Goal: Transaction & Acquisition: Purchase product/service

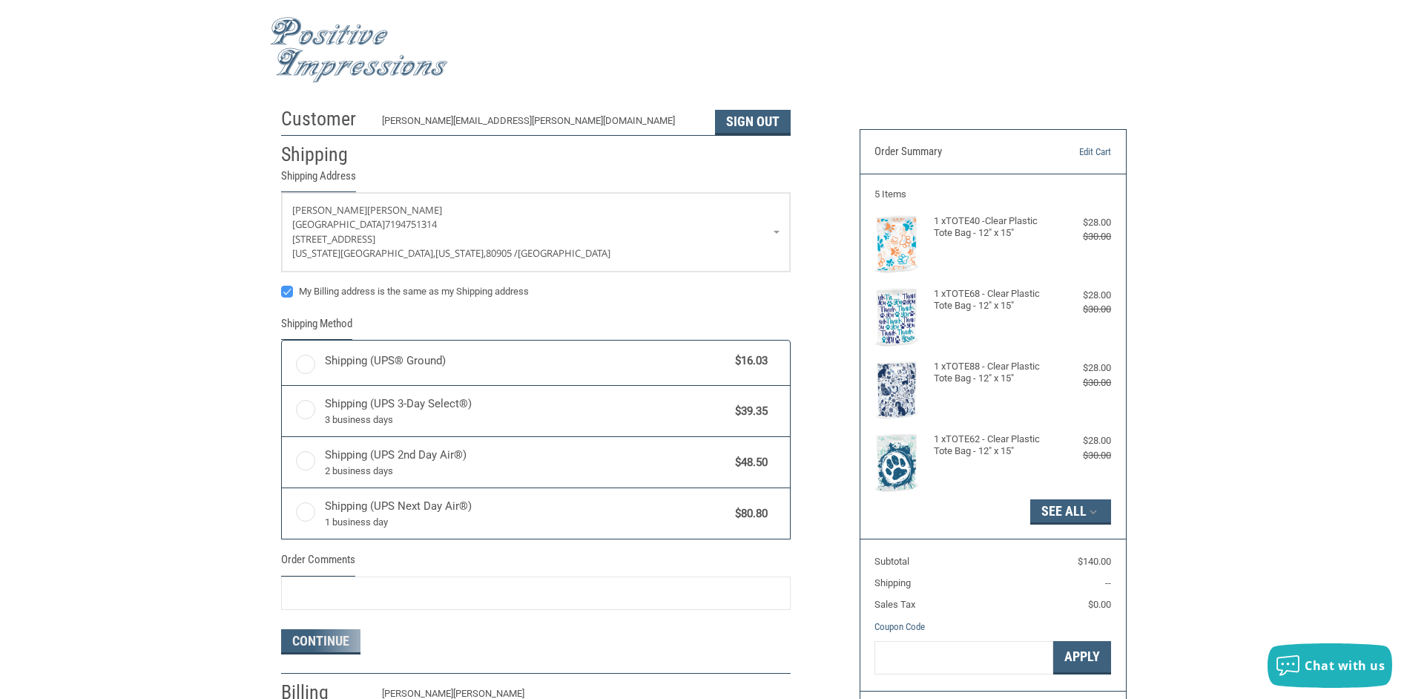
radio input "true"
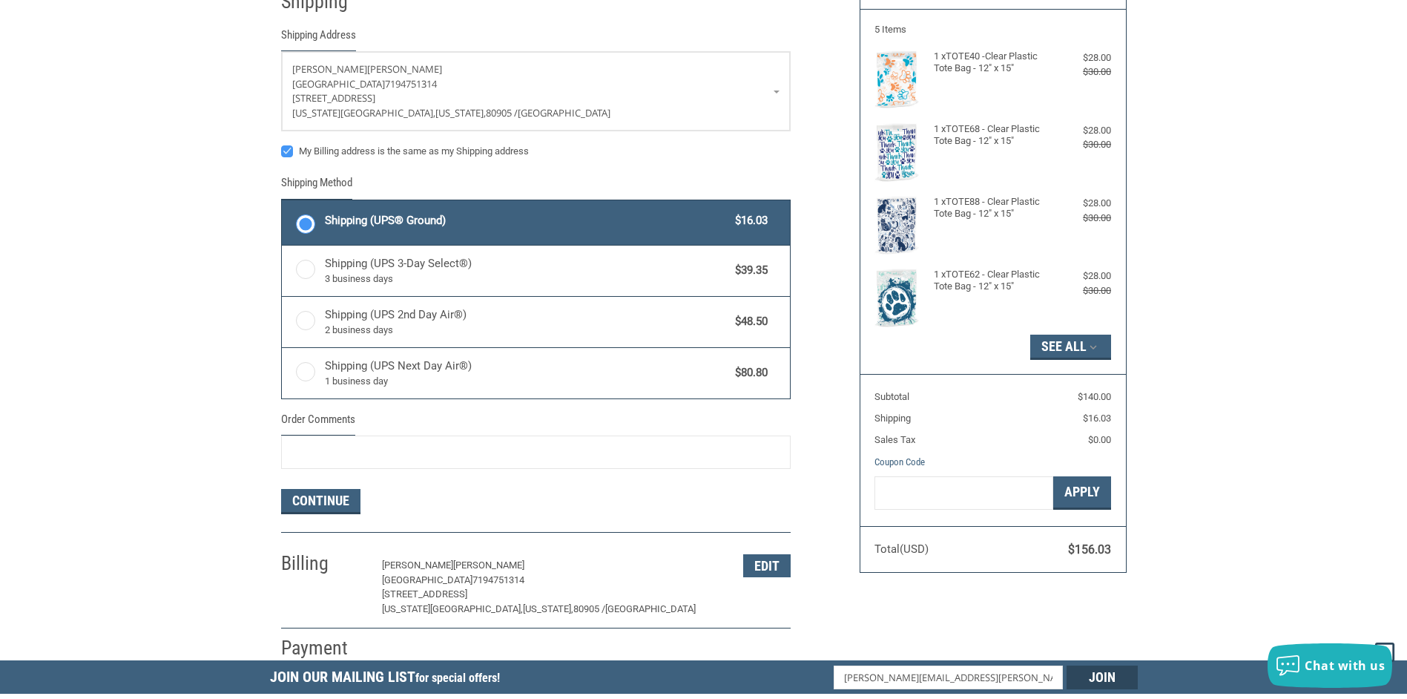
scroll to position [186, 0]
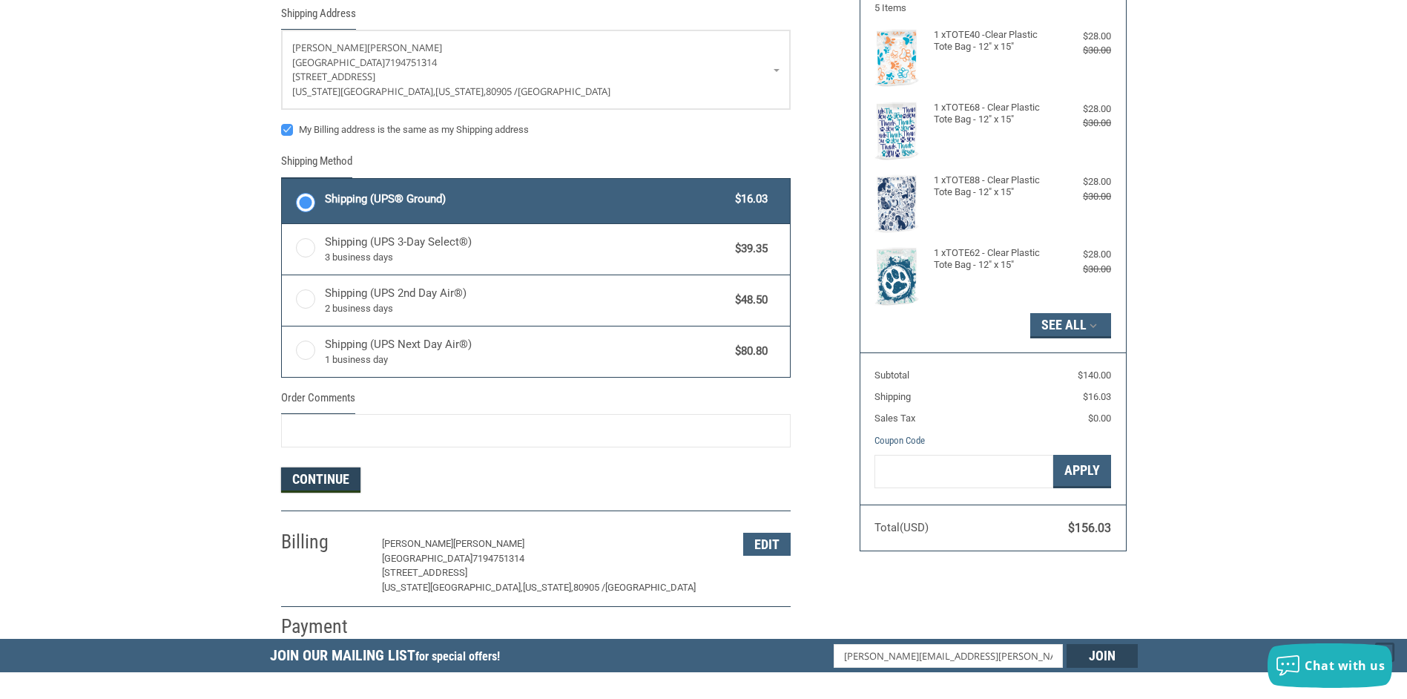
click at [328, 482] on button "Continue" at bounding box center [320, 479] width 79 height 25
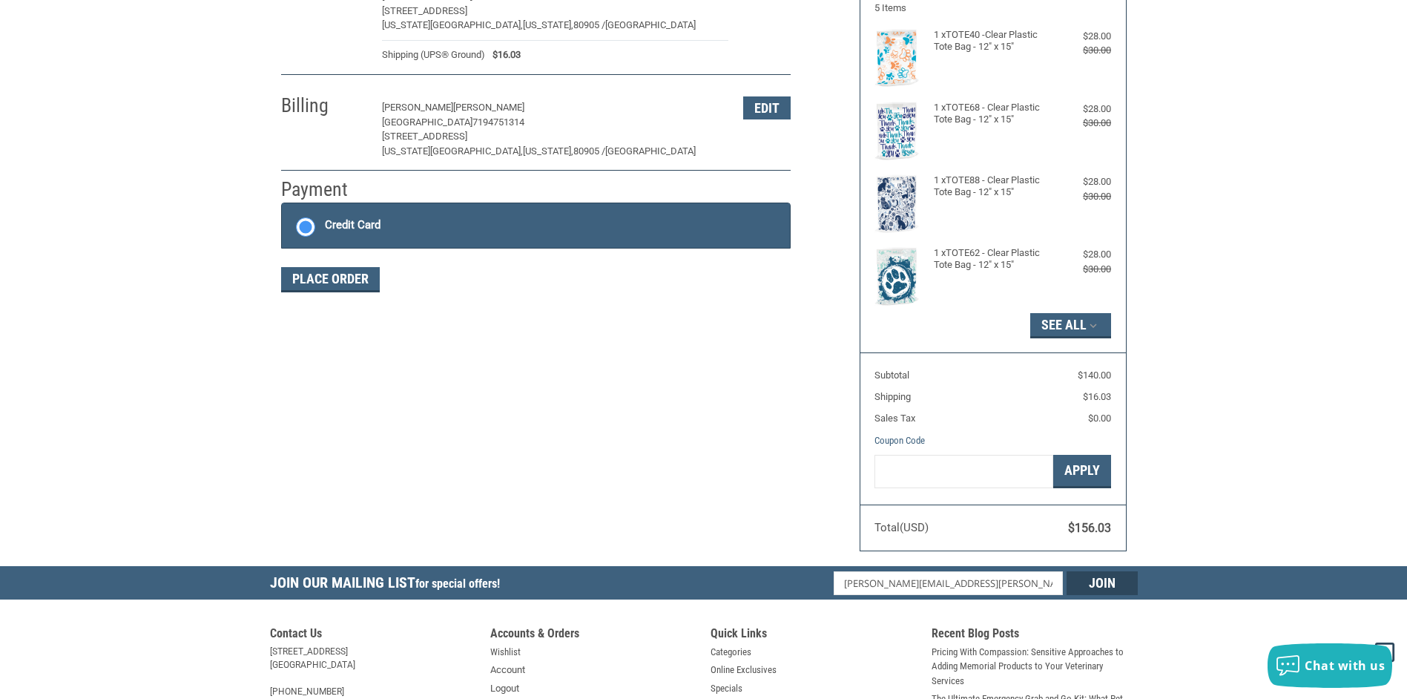
scroll to position [200, 0]
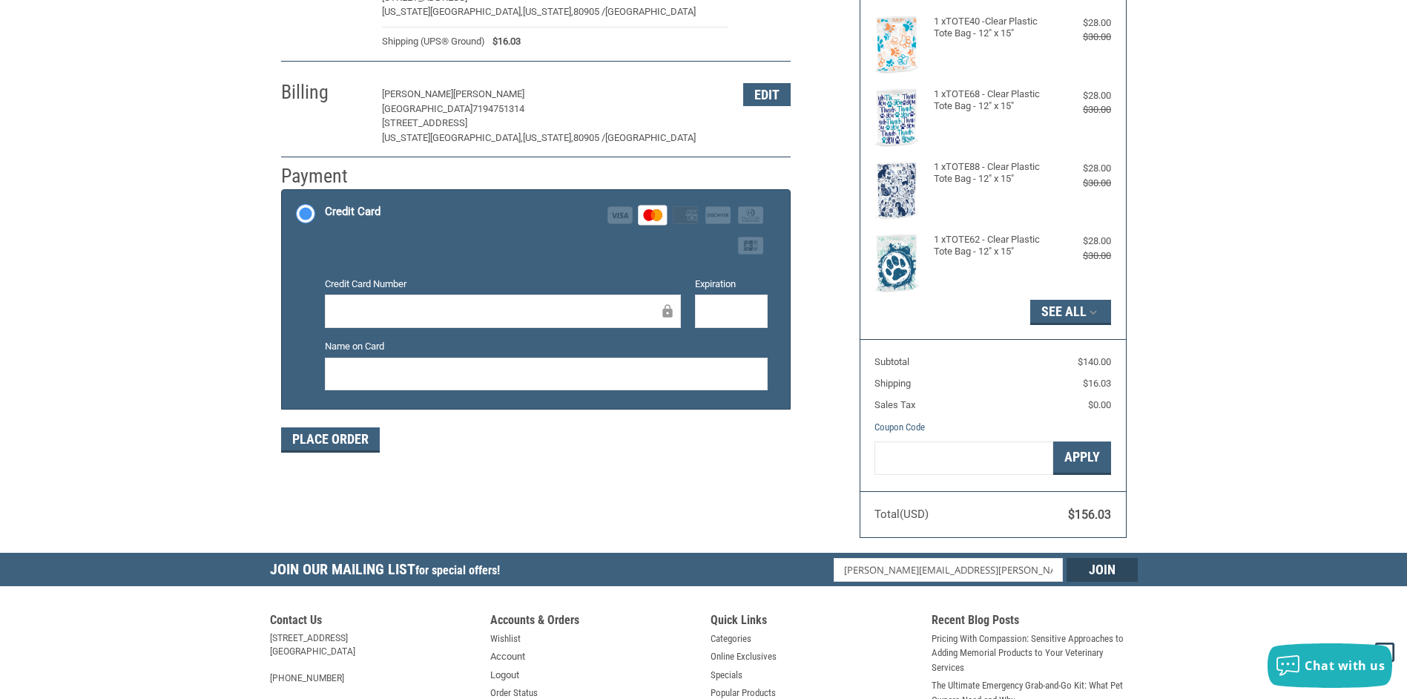
click at [204, 378] on div "Customer [PERSON_NAME][EMAIL_ADDRESS][PERSON_NAME][DOMAIN_NAME] Sign Out Shippi…" at bounding box center [703, 227] width 1407 height 652
click at [355, 441] on button "Place Order" at bounding box center [330, 439] width 99 height 25
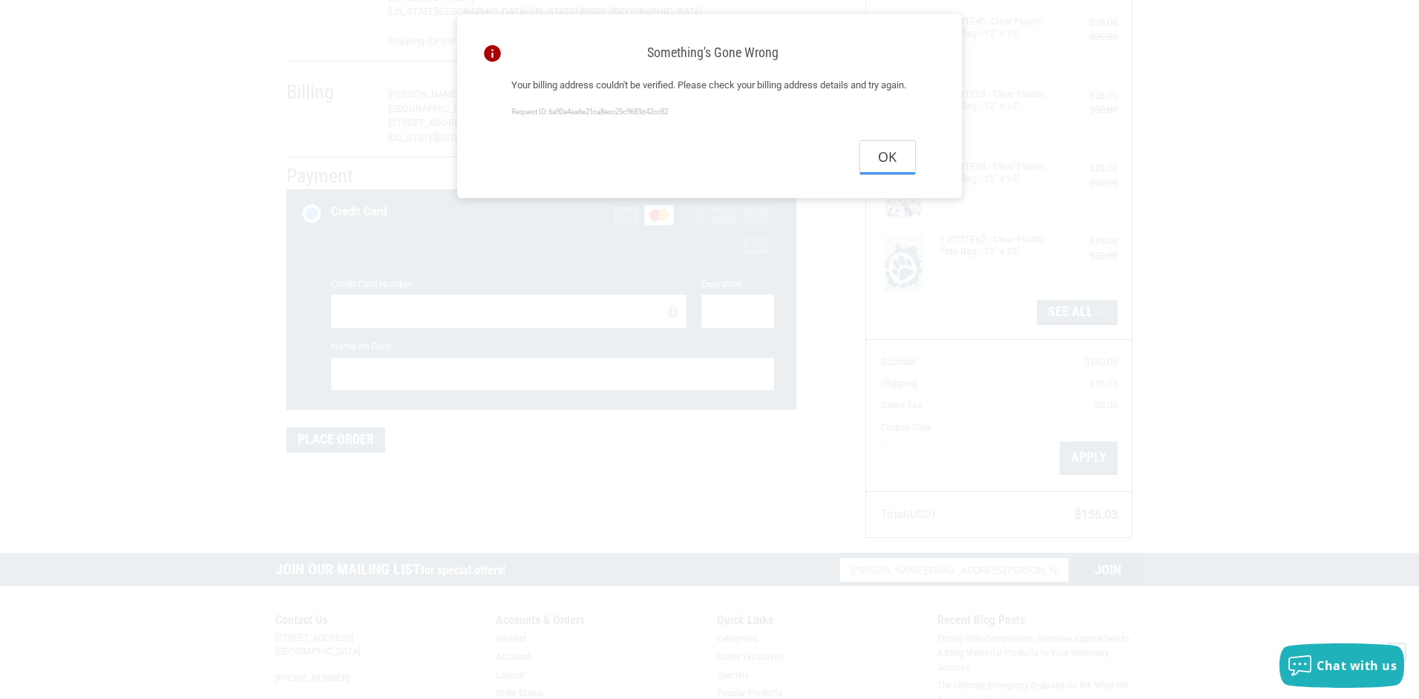
click at [878, 174] on button "Ok" at bounding box center [887, 157] width 55 height 33
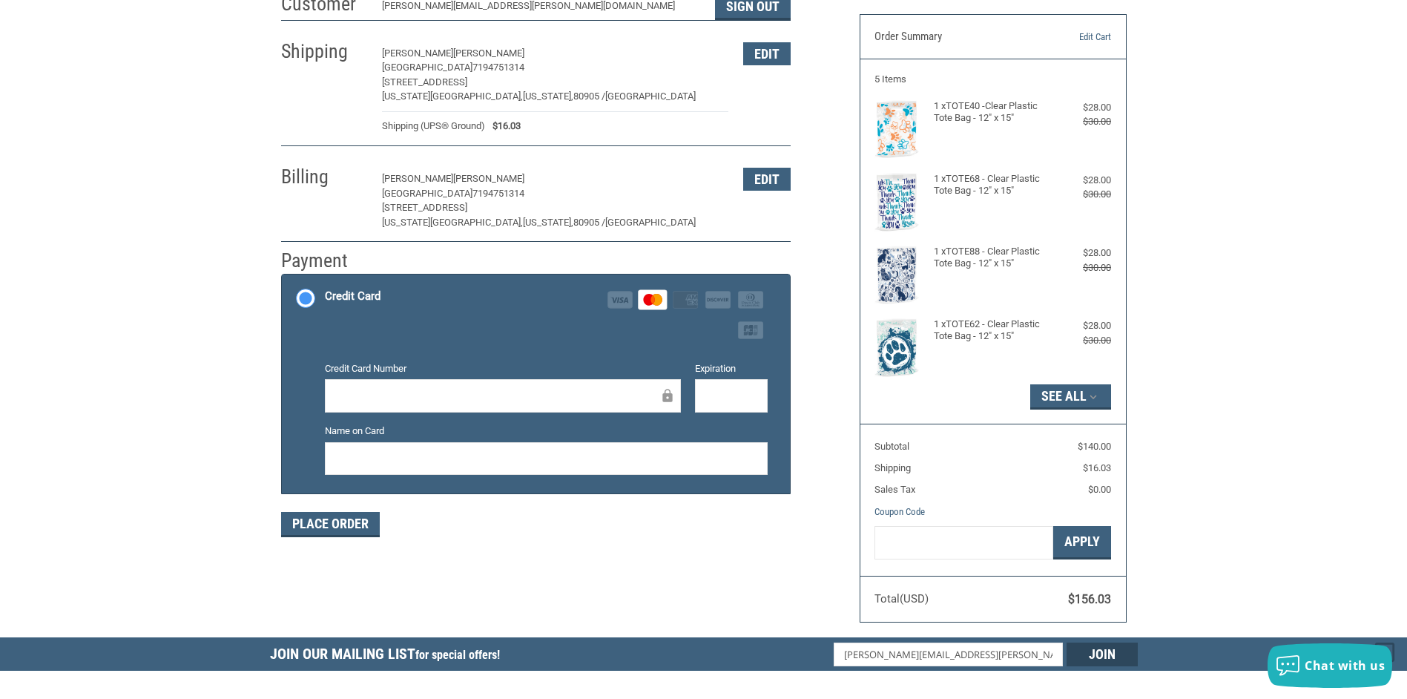
scroll to position [101, 0]
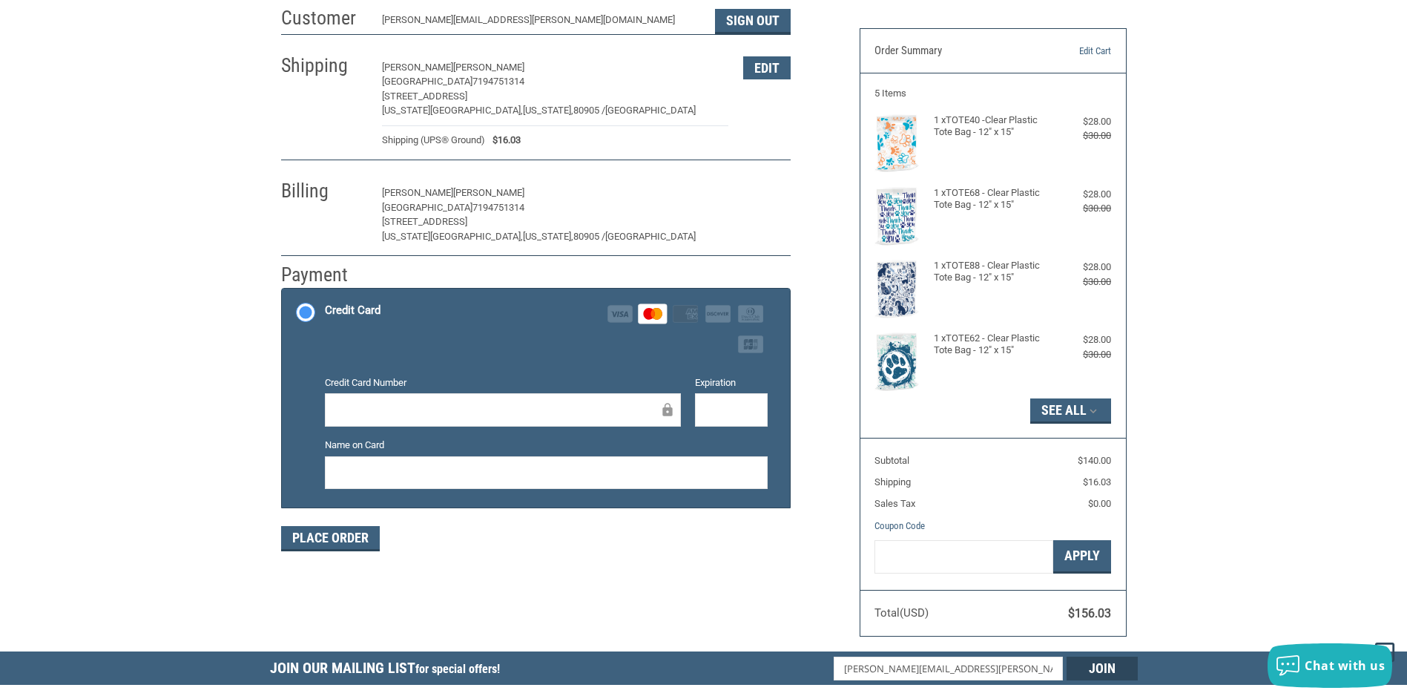
click at [752, 195] on button "Edit" at bounding box center [766, 193] width 47 height 23
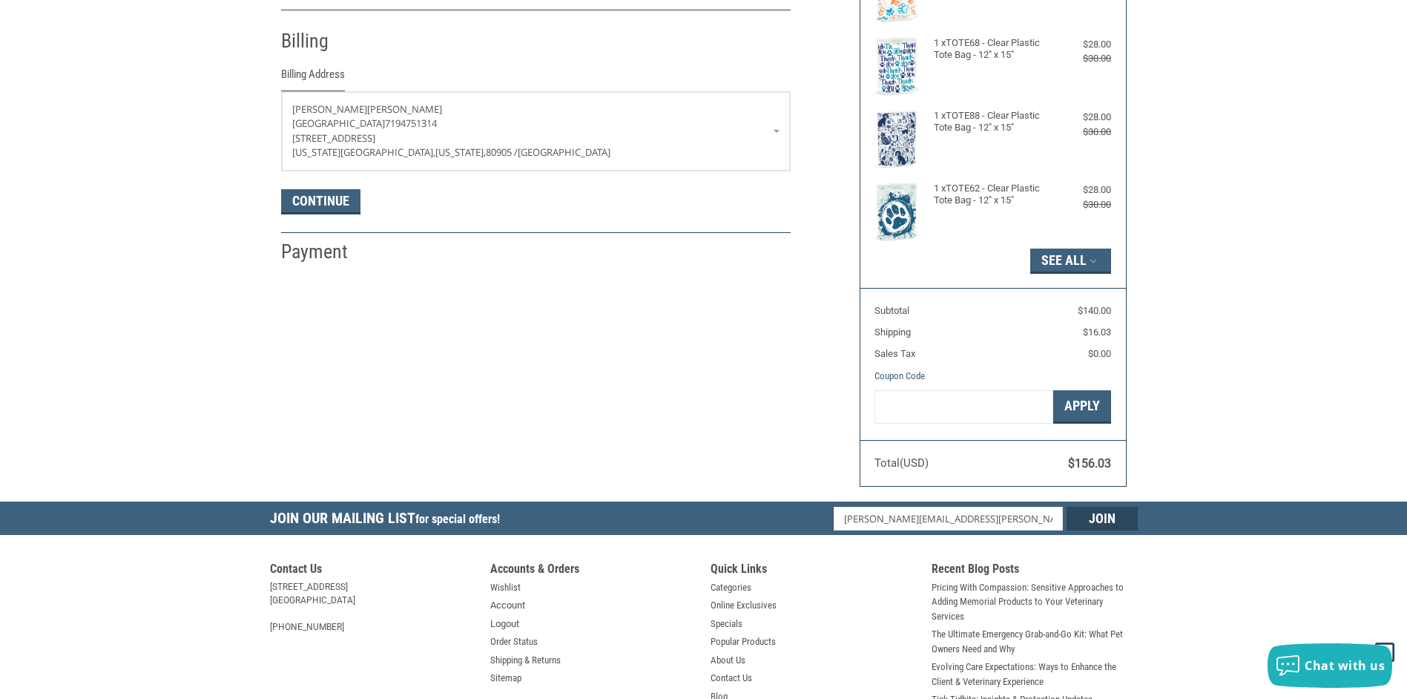
scroll to position [262, 0]
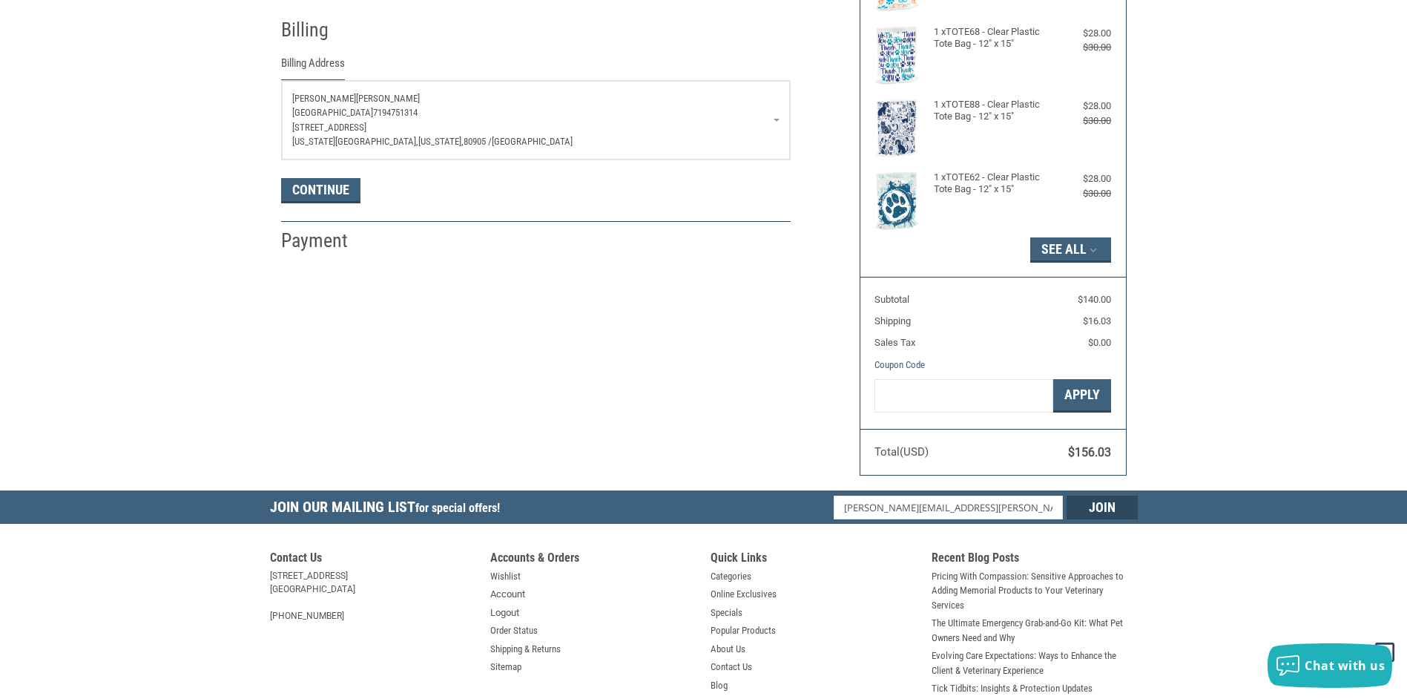
click at [550, 113] on p "[GEOGRAPHIC_DATA] 7194751314" at bounding box center [535, 112] width 487 height 15
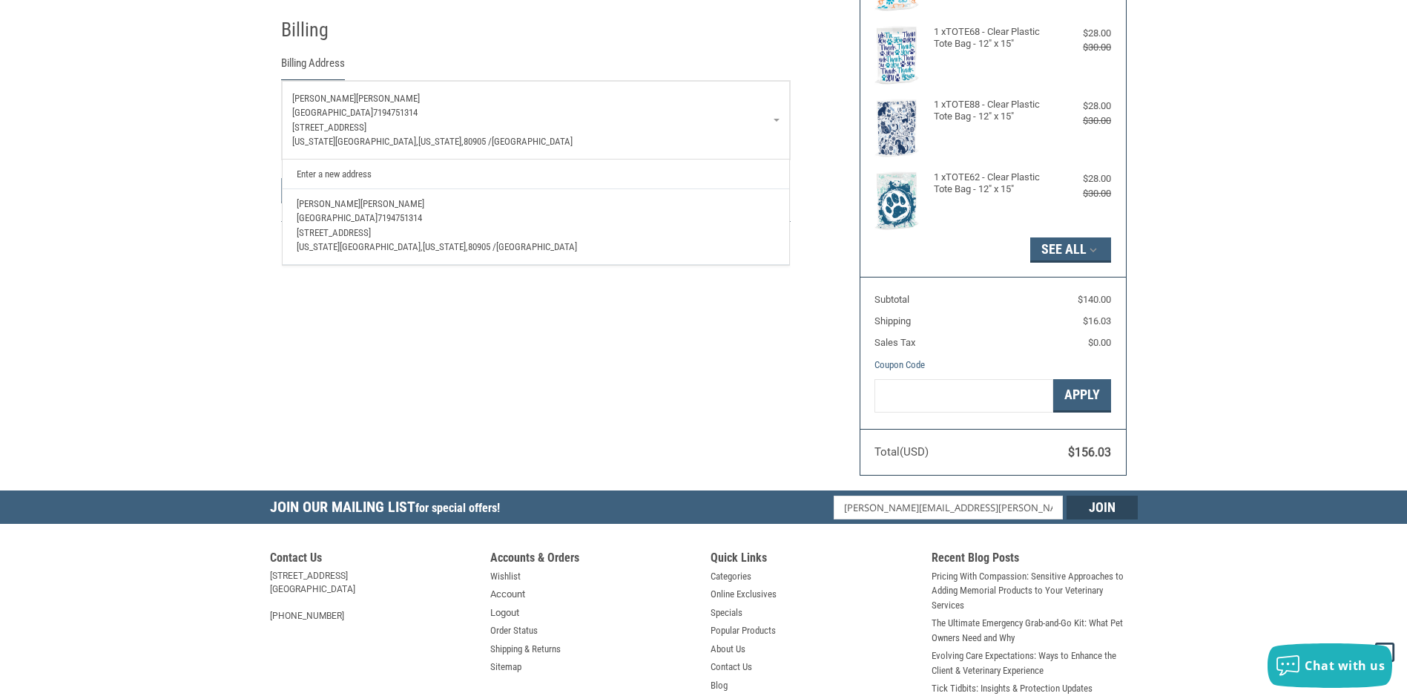
click at [418, 117] on span "7194751314" at bounding box center [395, 112] width 45 height 11
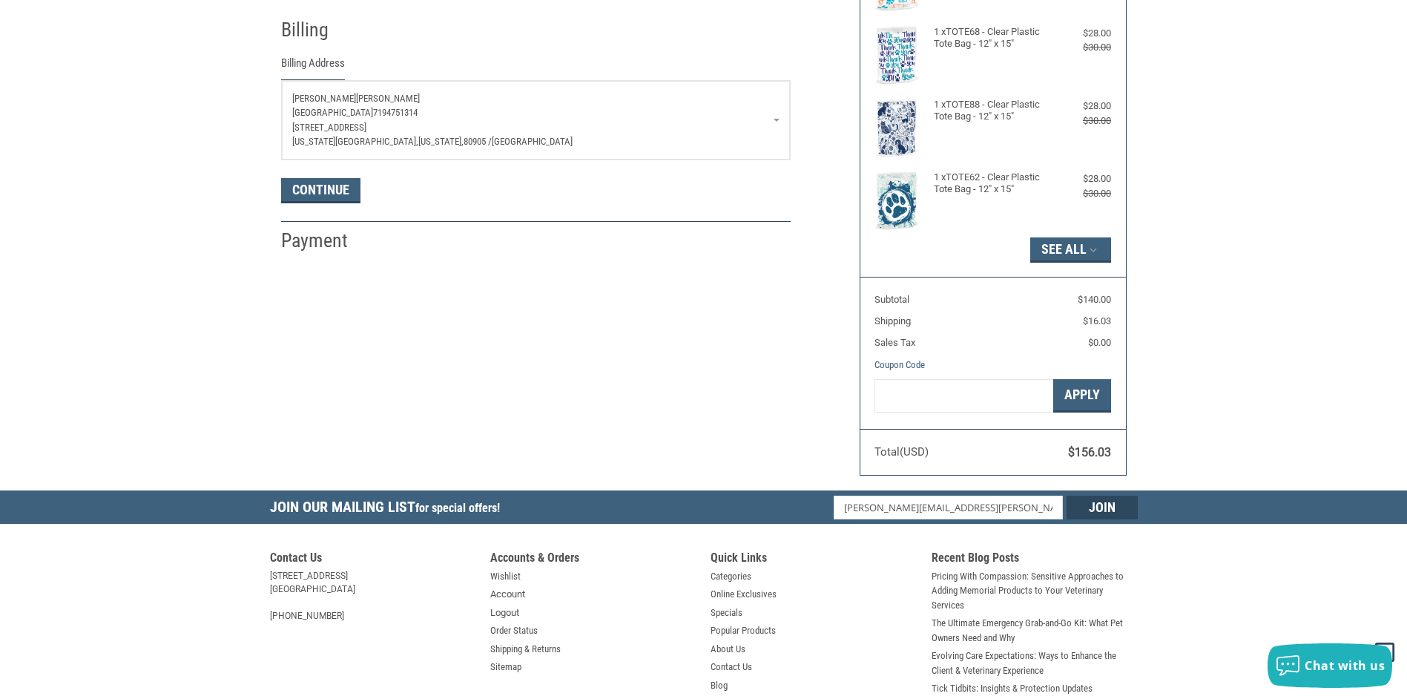
click at [418, 117] on span "7194751314" at bounding box center [395, 112] width 45 height 11
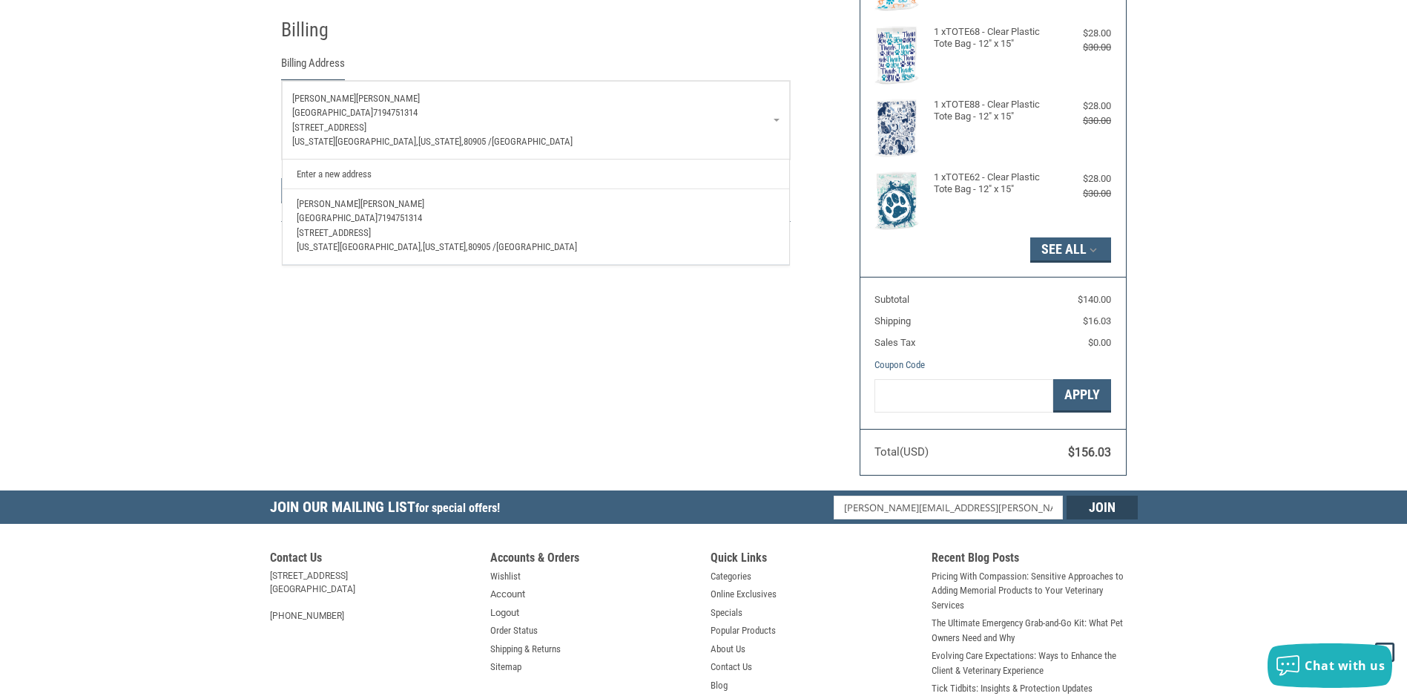
click at [364, 177] on link "Enter a new address" at bounding box center [535, 174] width 493 height 29
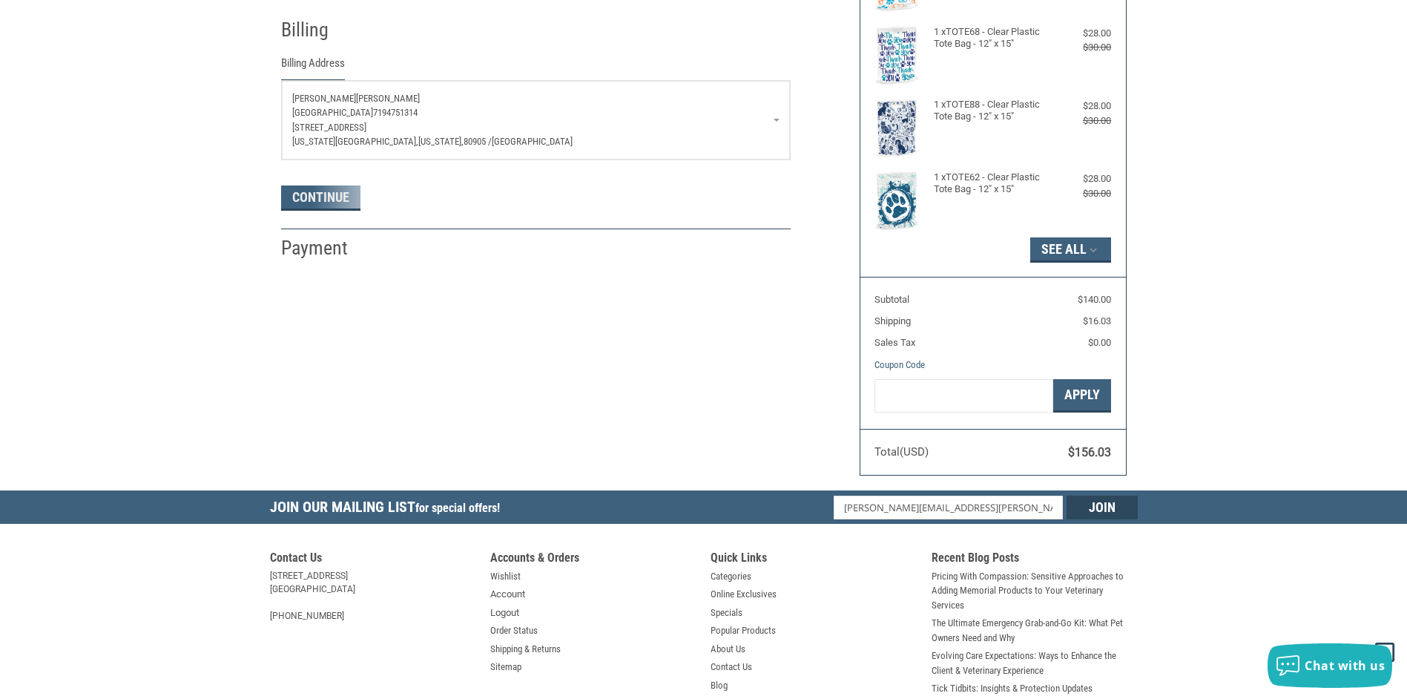
select select "US"
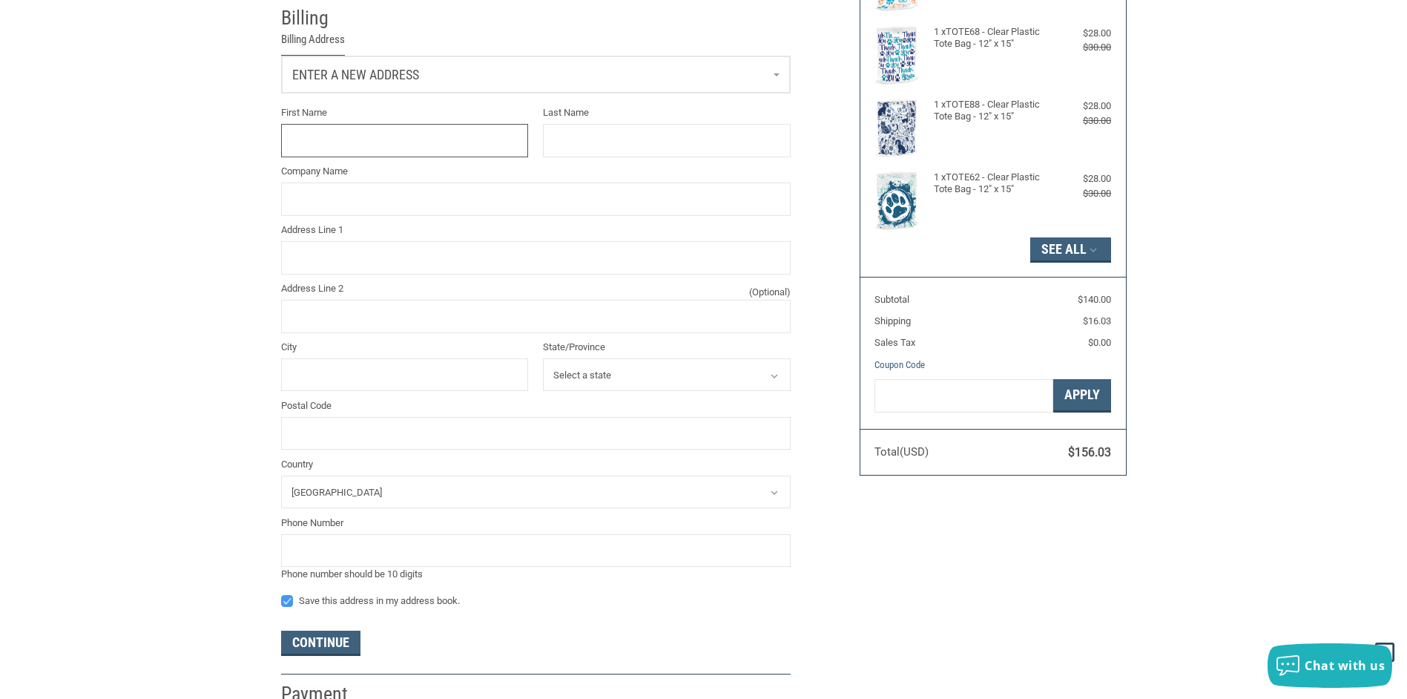
click at [359, 142] on input "First Name" at bounding box center [405, 140] width 248 height 33
type input "[PERSON_NAME]"
click at [594, 153] on input "Last Name" at bounding box center [667, 140] width 248 height 33
type input "[PERSON_NAME]"
click at [421, 208] on input "Company Name" at bounding box center [536, 199] width 510 height 33
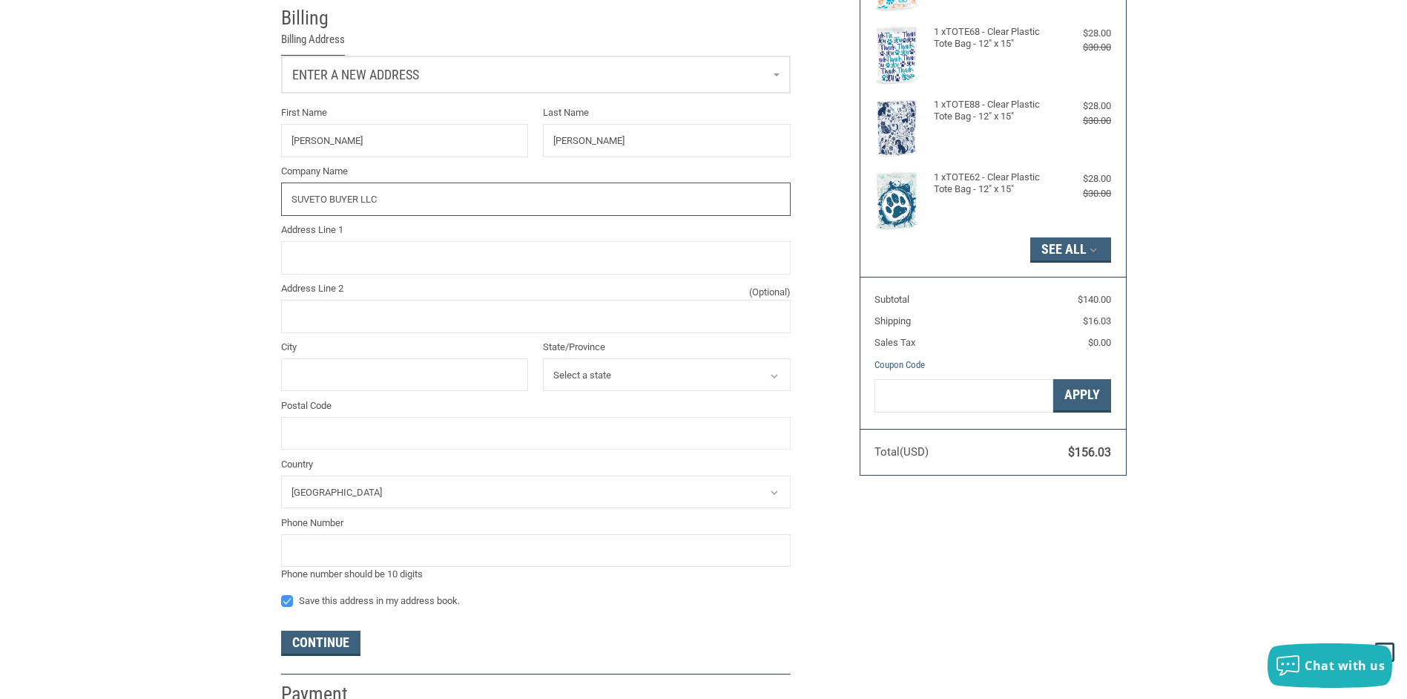
type input "SUVETO BUYER LLC"
click at [375, 256] on input "Address Line 1" at bounding box center [536, 257] width 510 height 33
type input "[STREET_ADDRESS][PERSON_NAME]"
click at [345, 372] on input "City" at bounding box center [405, 374] width 248 height 33
drag, startPoint x: 382, startPoint y: 390, endPoint x: 305, endPoint y: 373, distance: 78.9
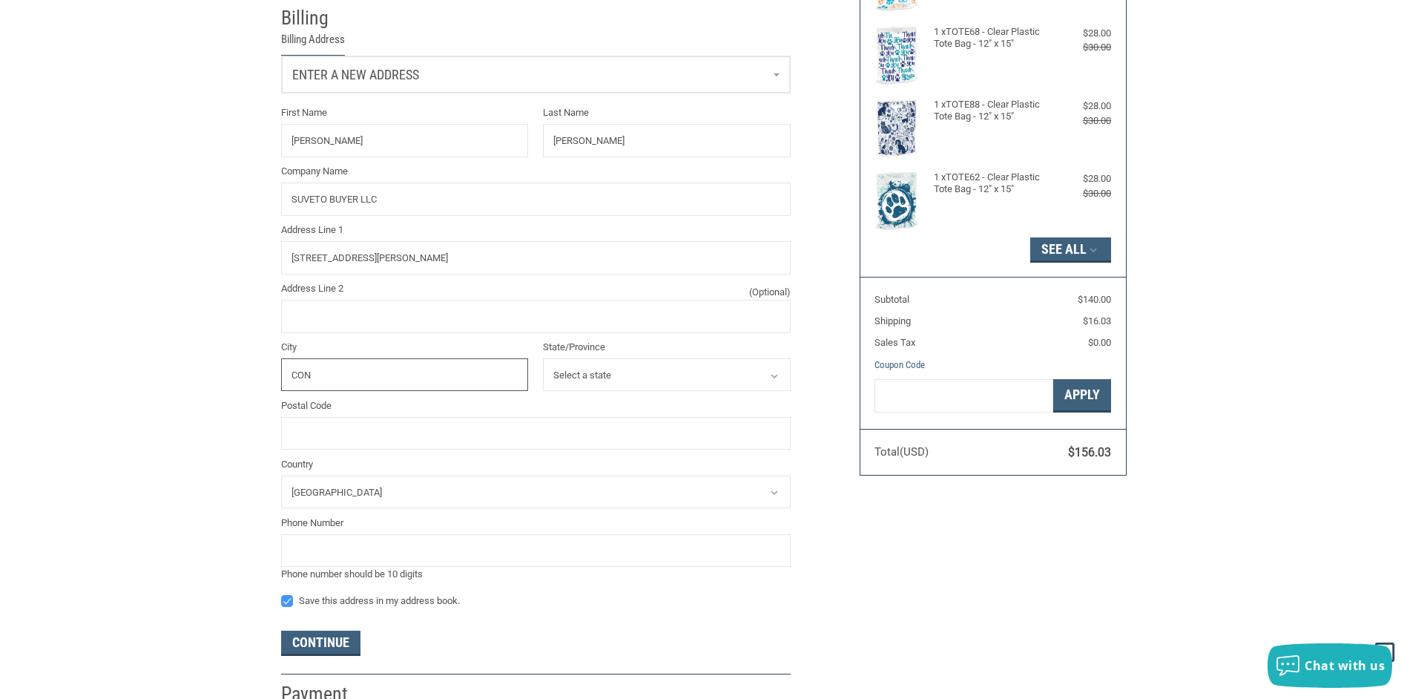
click at [305, 373] on input "CON" at bounding box center [405, 374] width 248 height 33
click at [323, 377] on input "CON" at bounding box center [405, 374] width 248 height 33
drag, startPoint x: 323, startPoint y: 377, endPoint x: 286, endPoint y: 377, distance: 37.1
click at [286, 377] on input "CON" at bounding box center [405, 374] width 248 height 33
paste input "onshohocken"
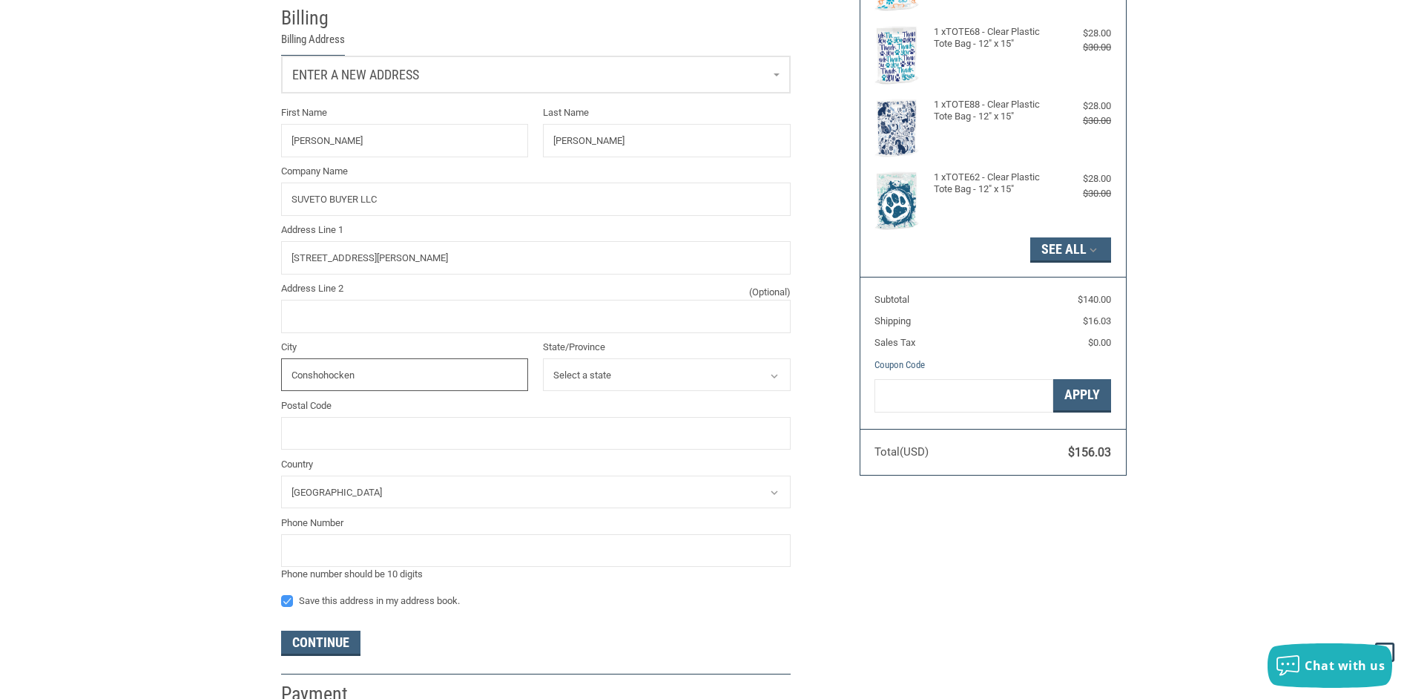
type input "CONSHOHOCKEN"
click at [403, 423] on input "Postal Code" at bounding box center [536, 433] width 510 height 33
type input "19428"
click at [627, 372] on select "Select a state [US_STATE] [US_STATE] [US_STATE] [US_STATE] [US_STATE] Armed For…" at bounding box center [667, 377] width 248 height 33
select select "PA"
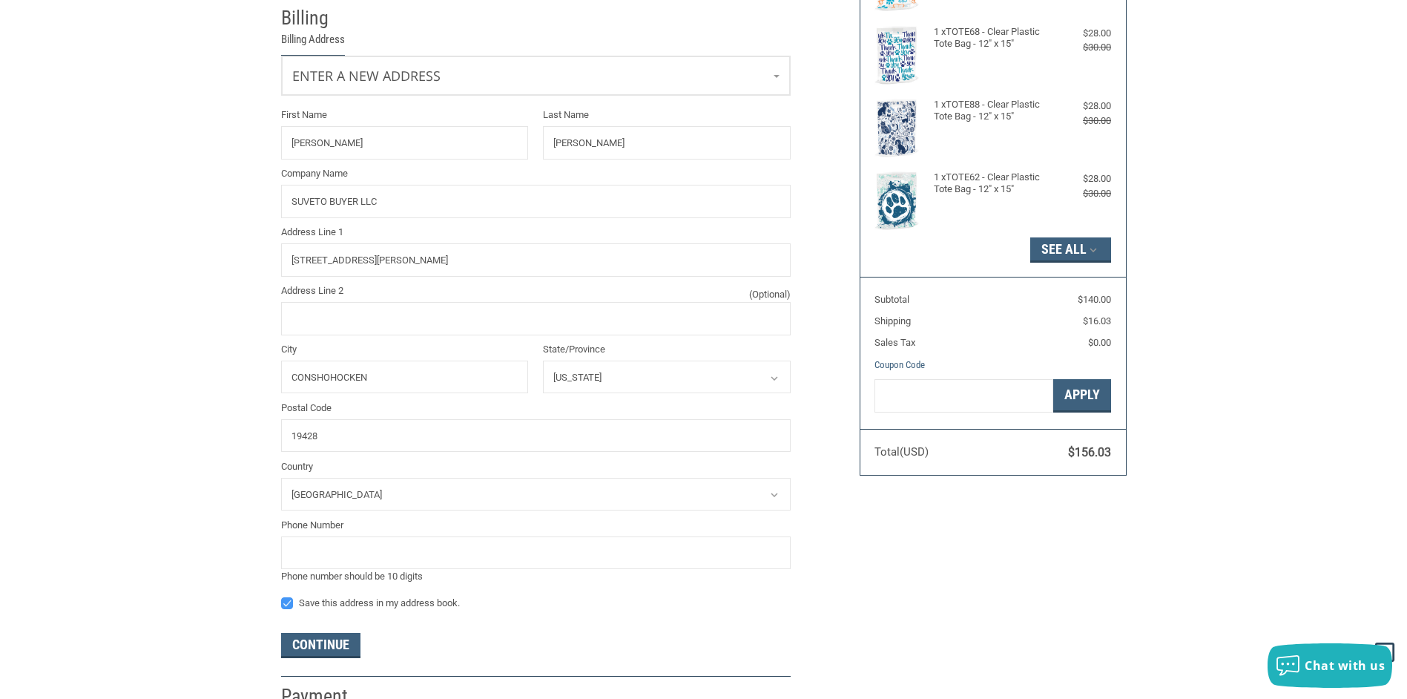
click at [543, 361] on select "Select a state [US_STATE] [US_STATE] [US_STATE] [US_STATE] [US_STATE] Armed For…" at bounding box center [667, 377] width 248 height 33
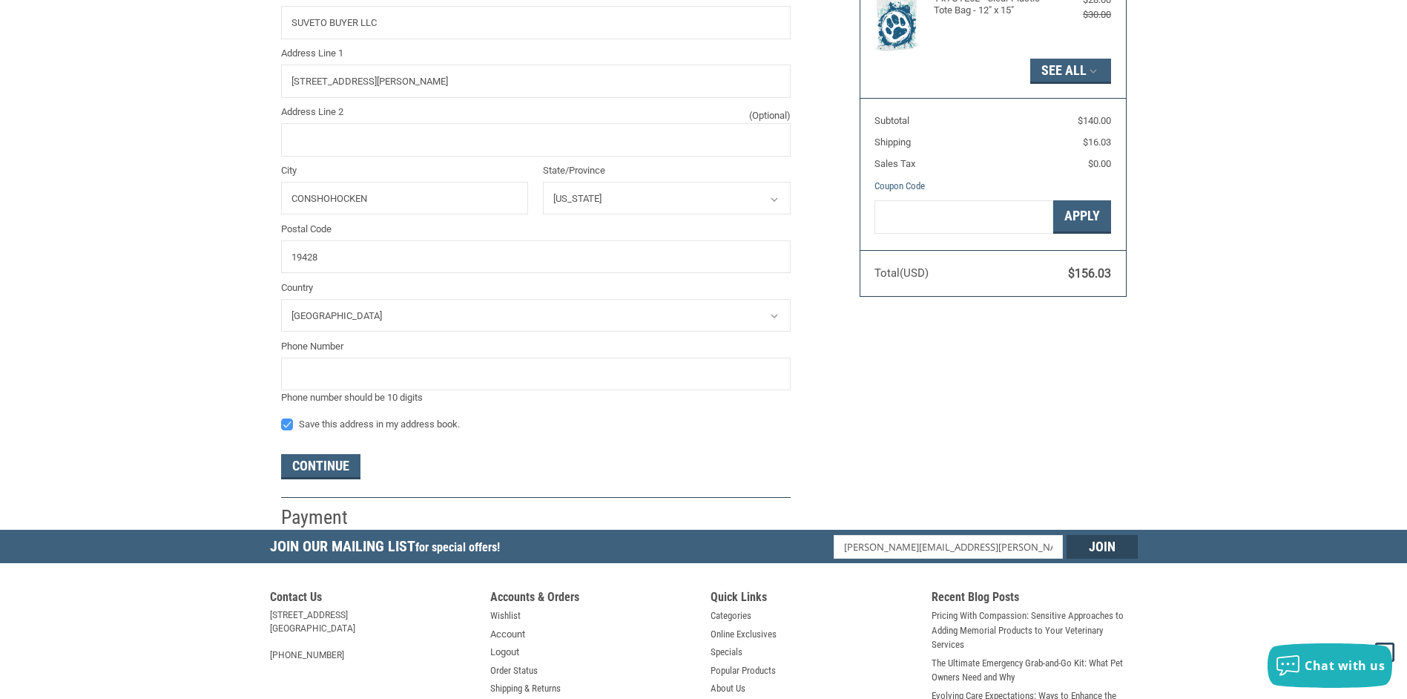
scroll to position [460, 0]
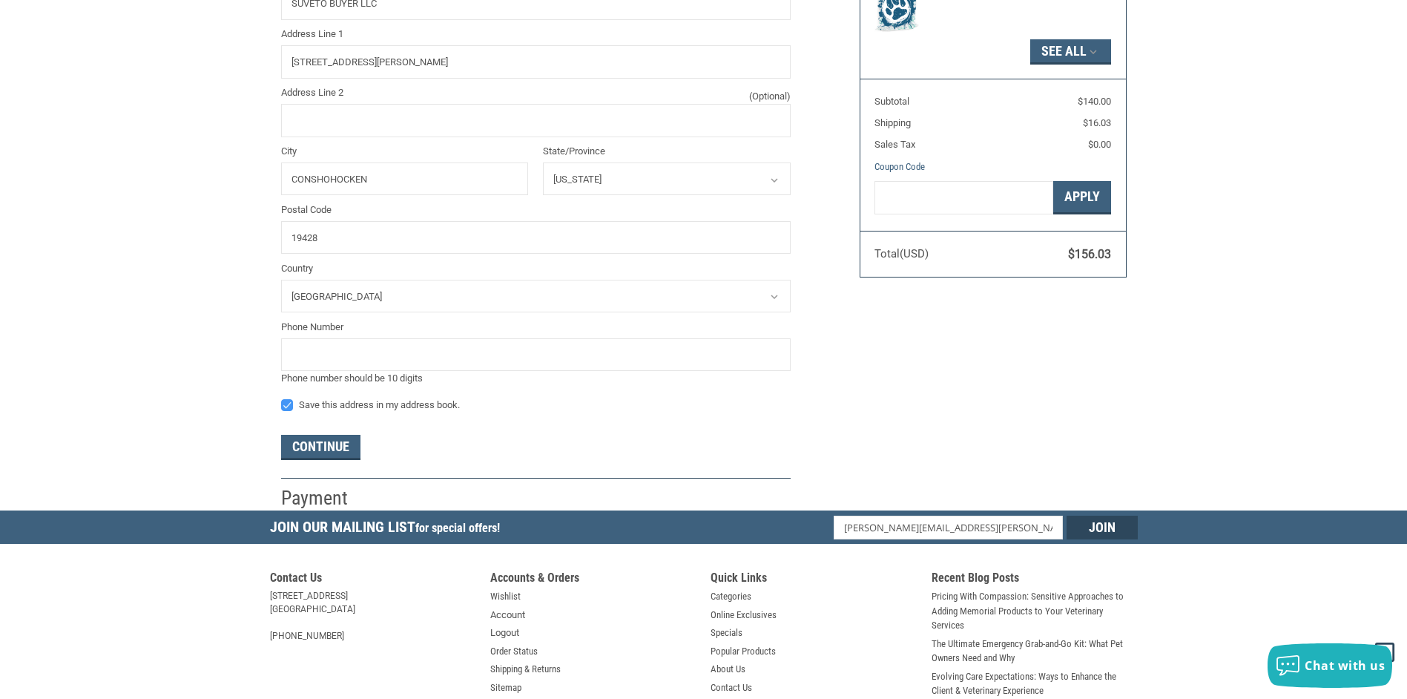
click at [320, 470] on li "Billing Billing Address Enter a new address First Name [PERSON_NAME] Last Name …" at bounding box center [536, 139] width 510 height 677
click at [320, 449] on button "Continue" at bounding box center [320, 447] width 79 height 25
click at [359, 341] on input "tel" at bounding box center [536, 354] width 510 height 33
type input "7194751314"
click at [620, 406] on label "Save this address in my address book." at bounding box center [536, 405] width 510 height 12
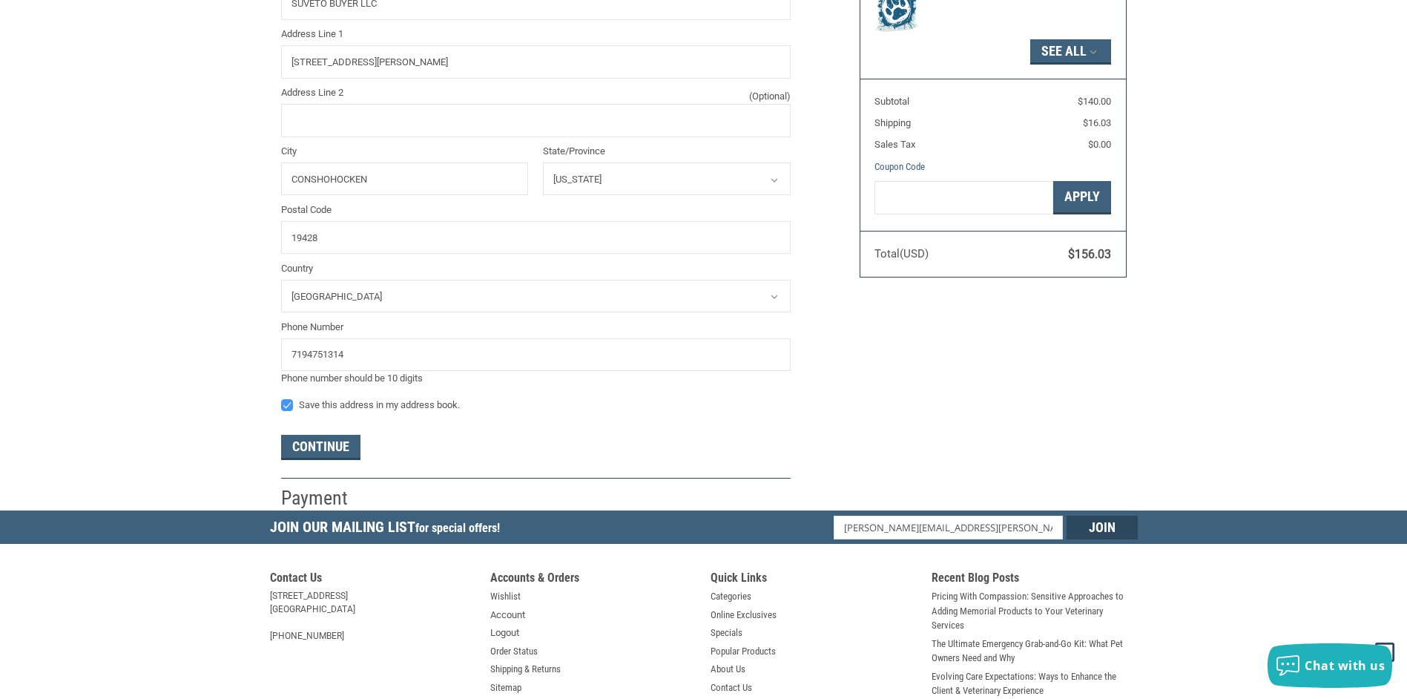
click at [282, 398] on input "Save this address in my address book." at bounding box center [281, 398] width 1 height 1
click at [292, 409] on label "Save this address in my address book." at bounding box center [536, 405] width 510 height 12
click at [282, 398] on input "Save this address in my address book." at bounding box center [281, 398] width 1 height 1
checkbox input "true"
click at [321, 454] on button "Continue" at bounding box center [320, 447] width 79 height 25
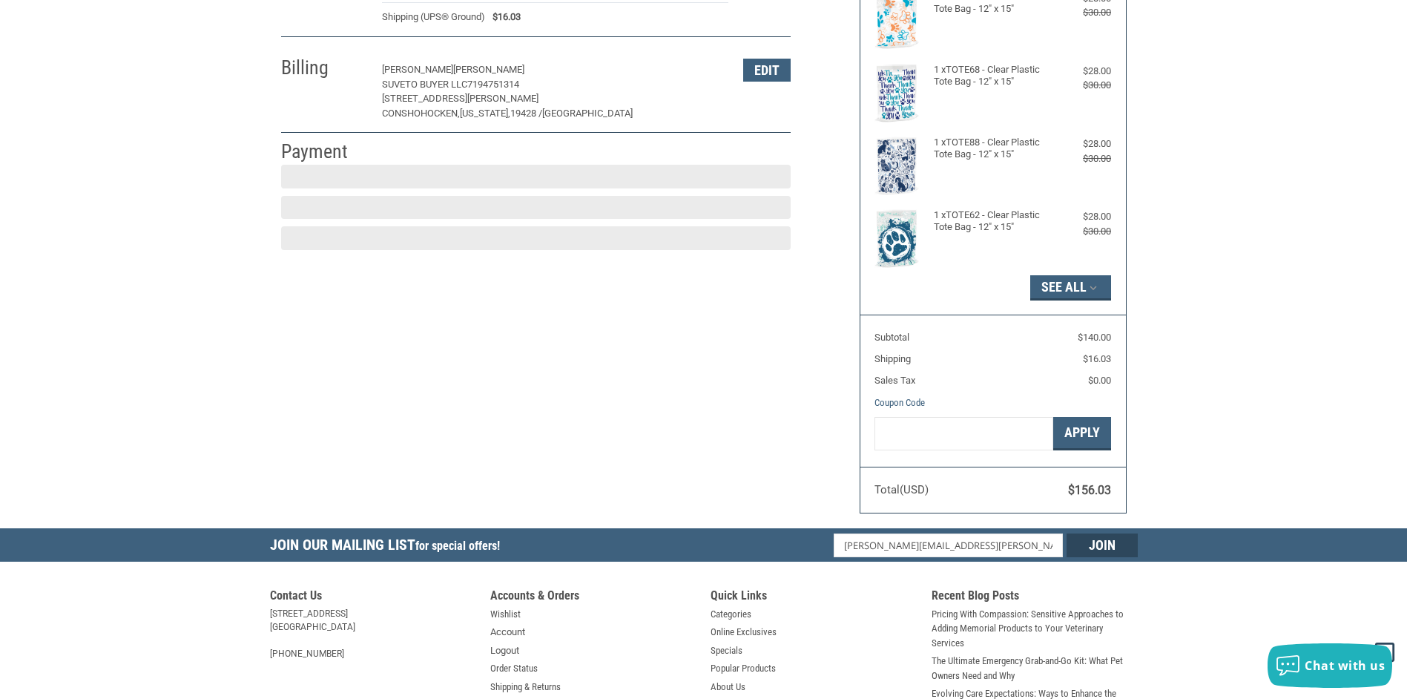
scroll to position [218, 0]
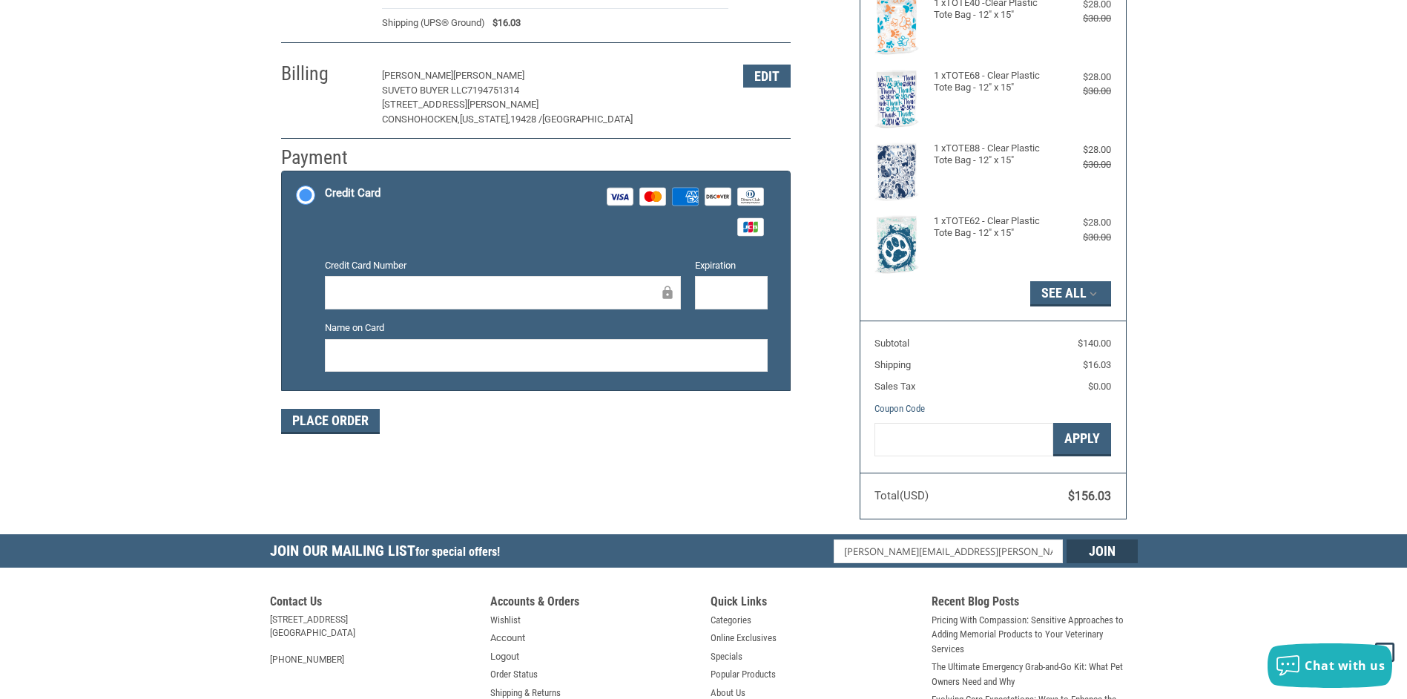
click at [501, 282] on div at bounding box center [503, 292] width 356 height 33
click at [313, 416] on button "Place Order" at bounding box center [330, 421] width 99 height 25
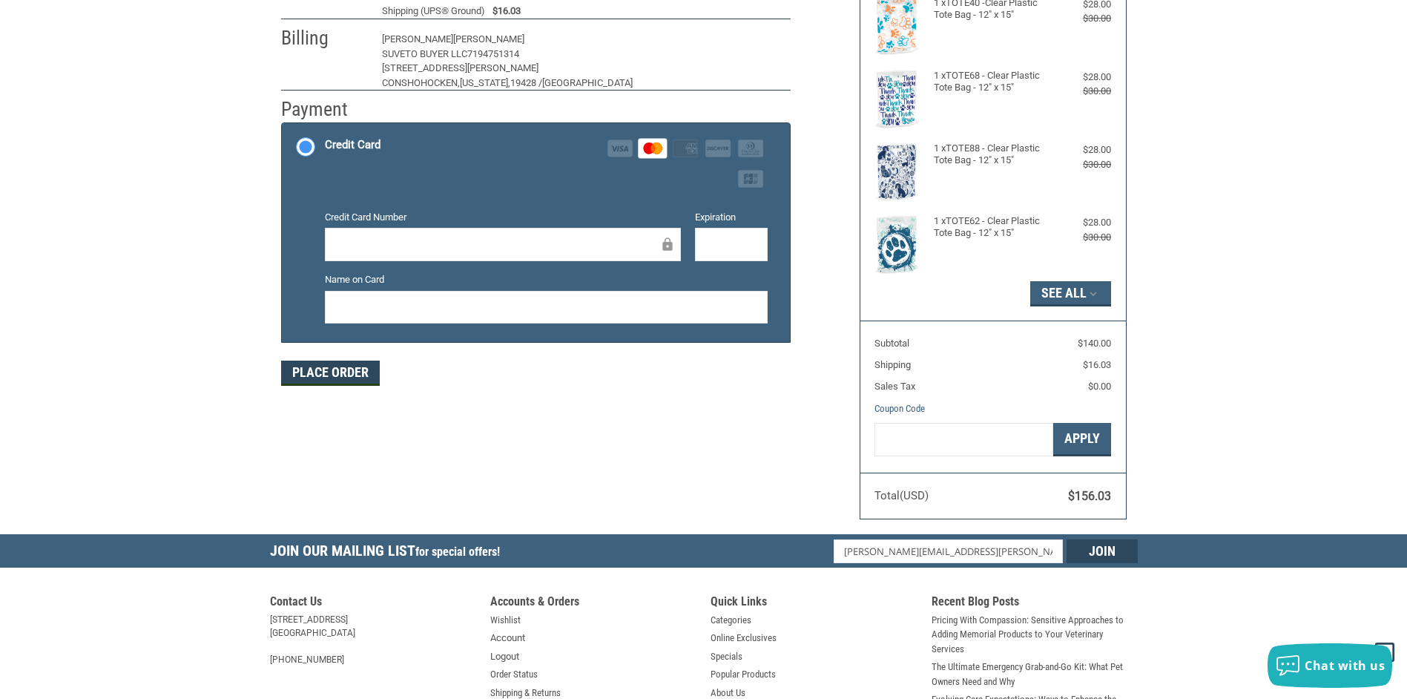
scroll to position [155, 0]
